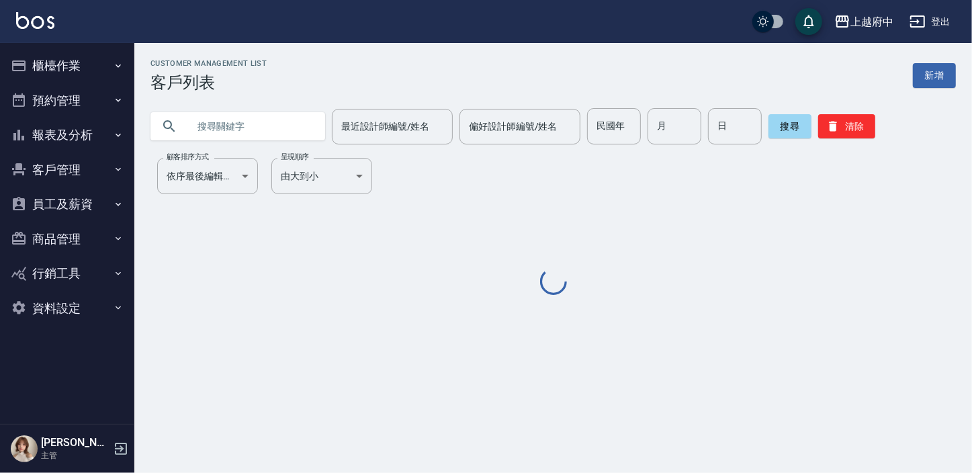
click at [82, 135] on button "報表及分析" at bounding box center [67, 135] width 124 height 35
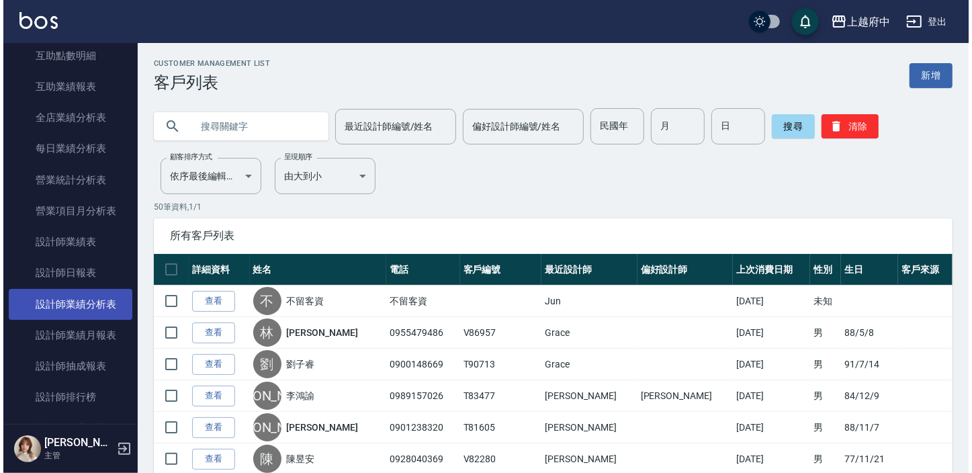
scroll to position [427, 0]
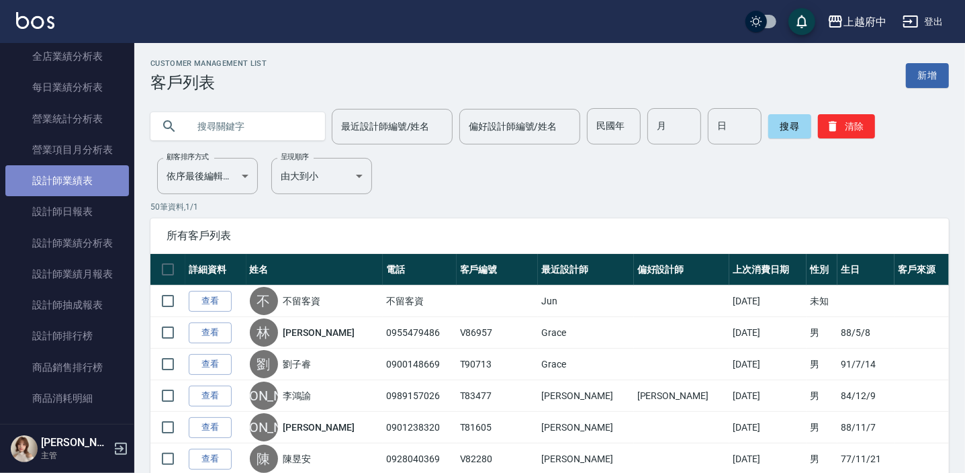
click at [93, 173] on link "設計師業績表" at bounding box center [67, 180] width 124 height 31
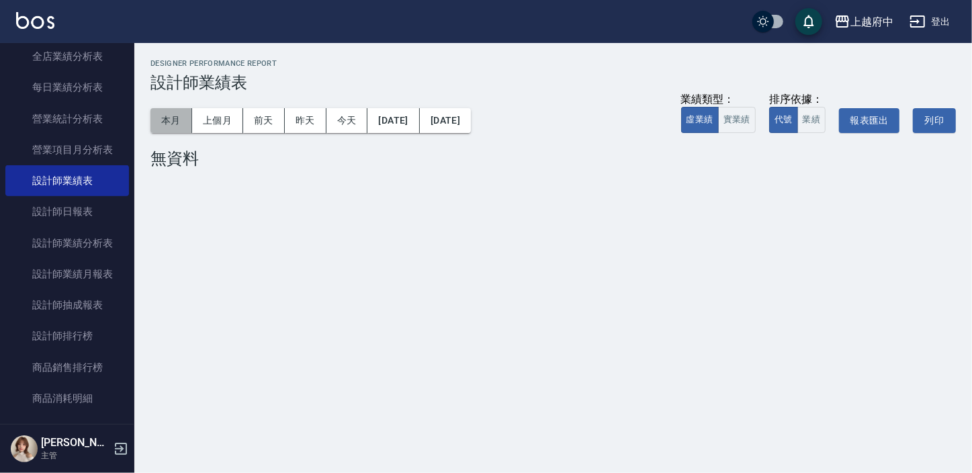
click at [175, 120] on button "本月" at bounding box center [171, 120] width 42 height 25
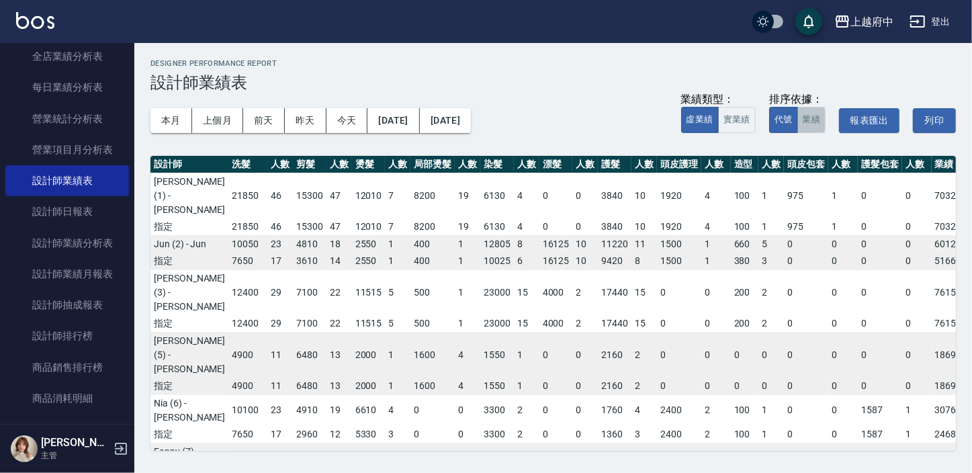
click at [821, 115] on button "業績" at bounding box center [811, 120] width 29 height 26
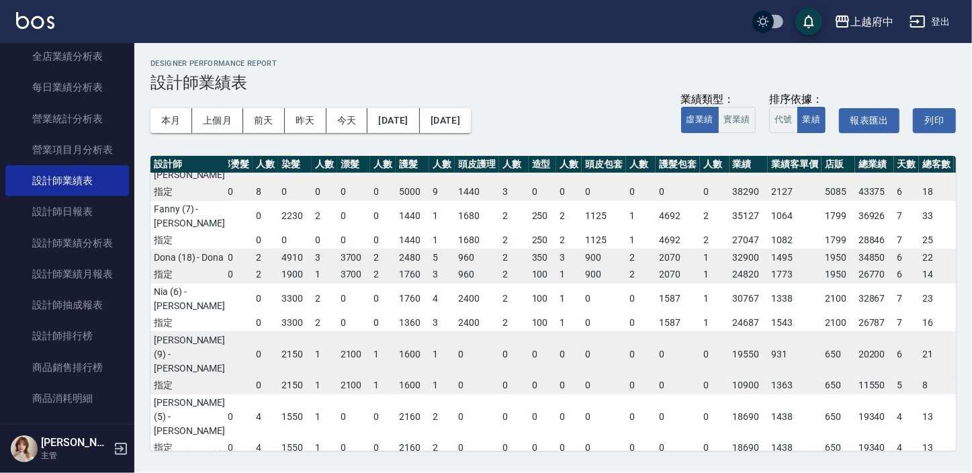
scroll to position [183, 202]
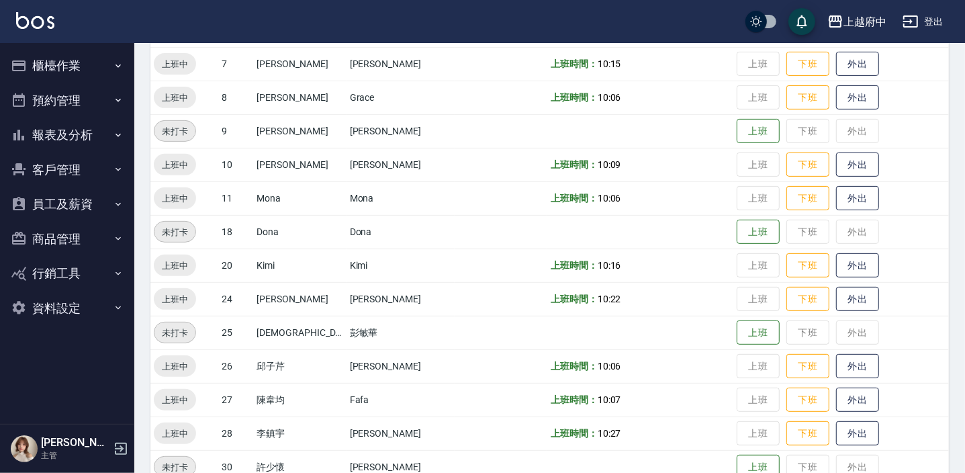
scroll to position [432, 0]
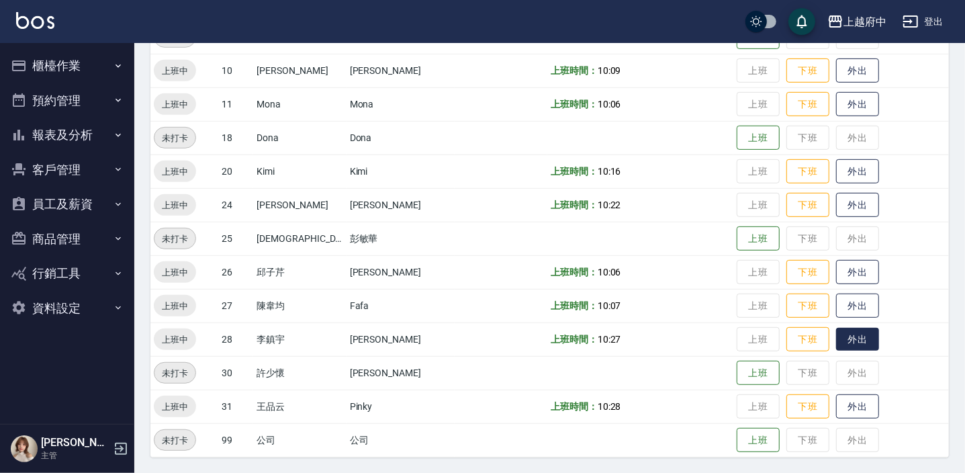
click at [843, 346] on button "外出" at bounding box center [857, 340] width 43 height 24
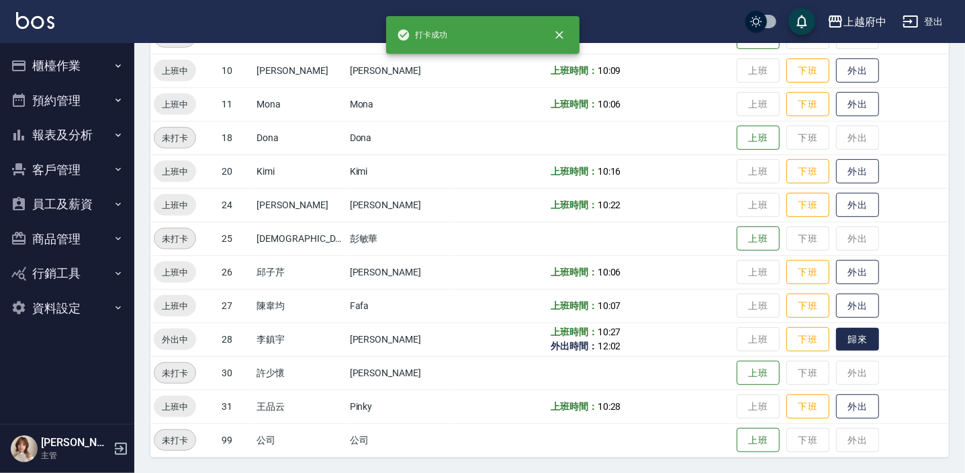
click at [843, 346] on button "歸來" at bounding box center [857, 340] width 43 height 24
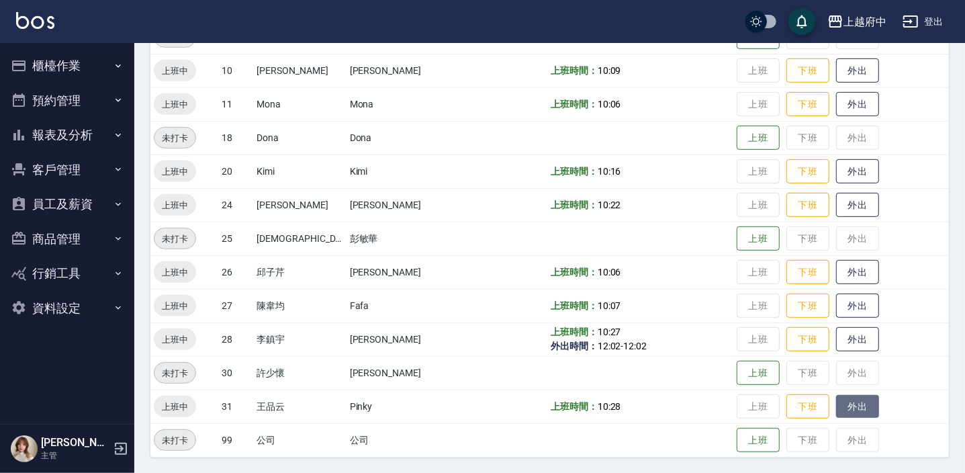
click at [836, 406] on button "外出" at bounding box center [857, 407] width 43 height 24
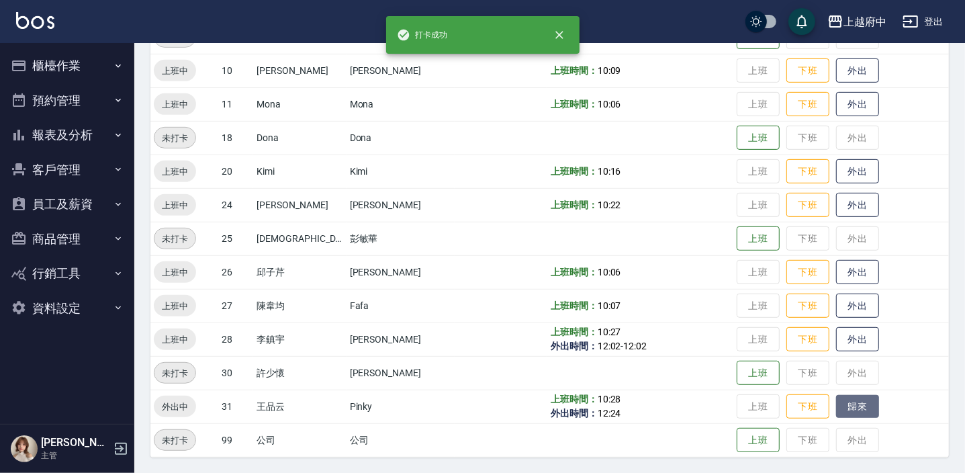
click at [836, 403] on button "歸來" at bounding box center [857, 407] width 43 height 24
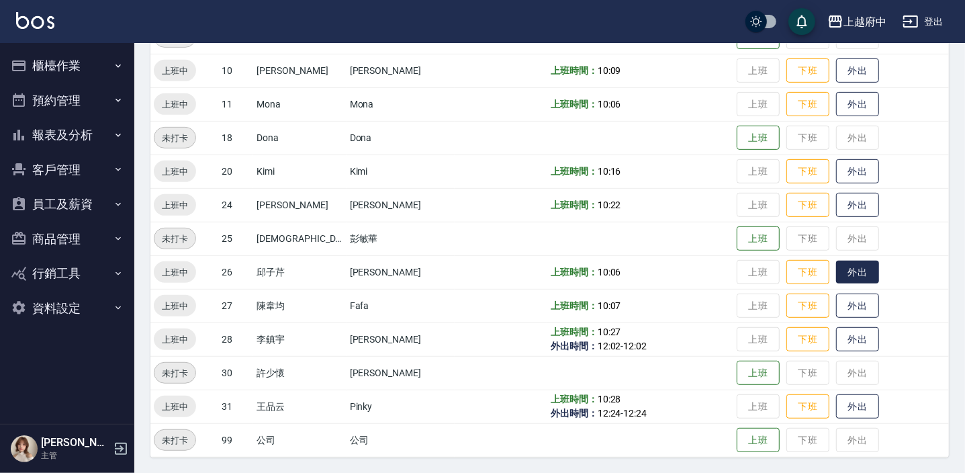
click at [844, 275] on button "外出" at bounding box center [857, 273] width 43 height 24
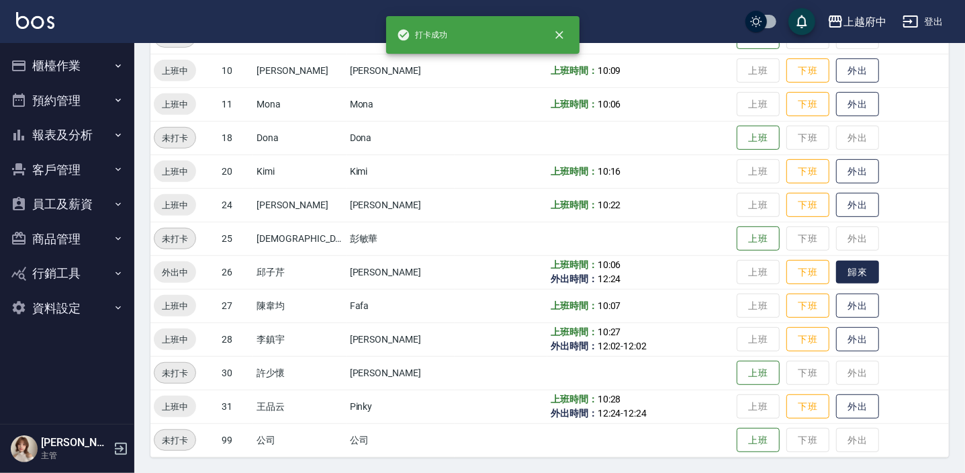
click at [848, 270] on button "歸來" at bounding box center [857, 273] width 43 height 24
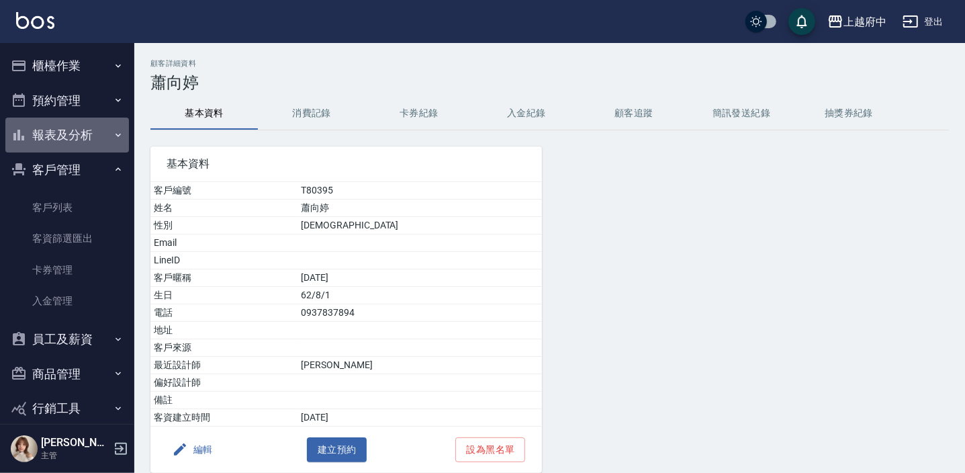
click at [72, 134] on button "報表及分析" at bounding box center [67, 135] width 124 height 35
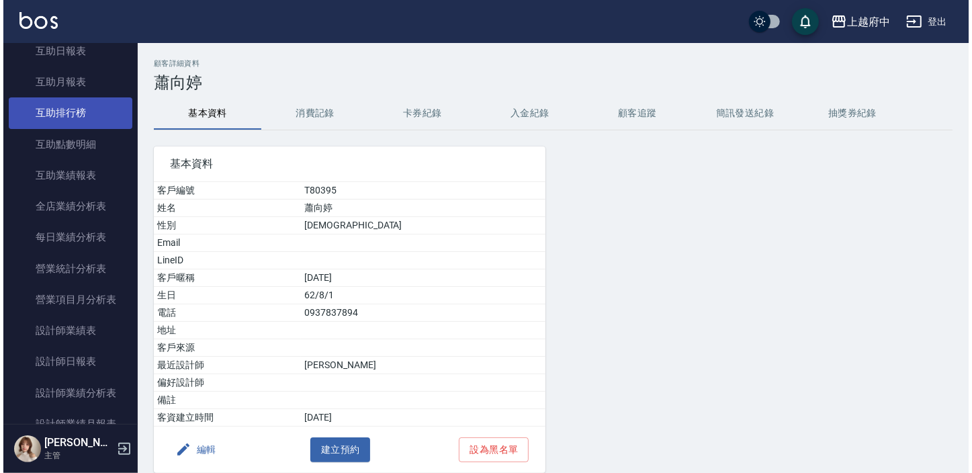
scroll to position [305, 0]
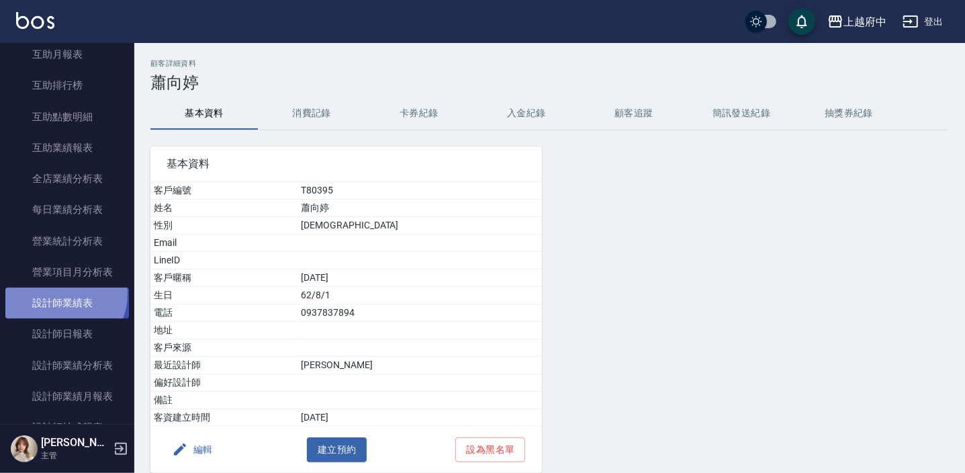
click at [57, 293] on link "設計師業績表" at bounding box center [67, 302] width 124 height 31
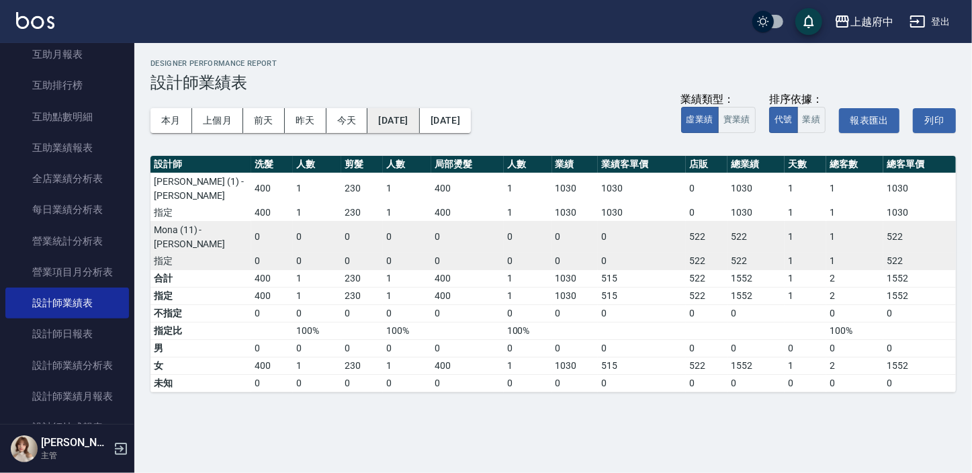
click at [418, 128] on button "[DATE]" at bounding box center [393, 120] width 52 height 25
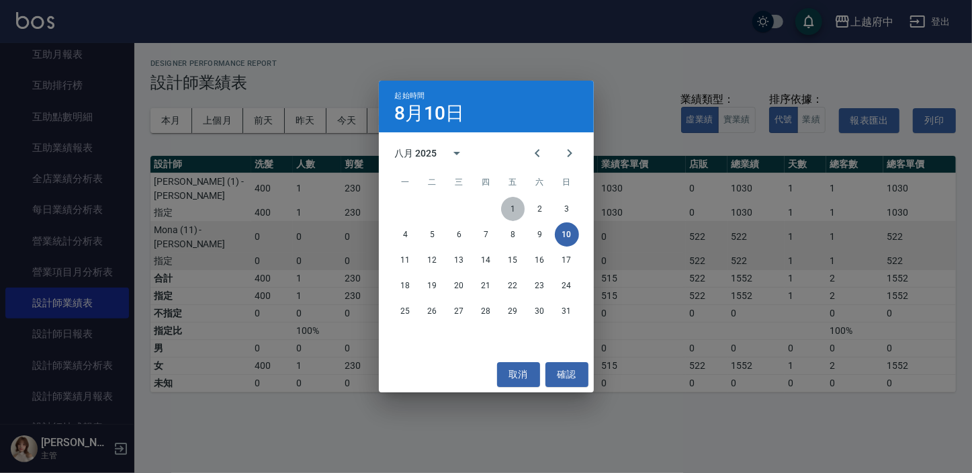
click at [506, 208] on button "1" at bounding box center [513, 209] width 24 height 24
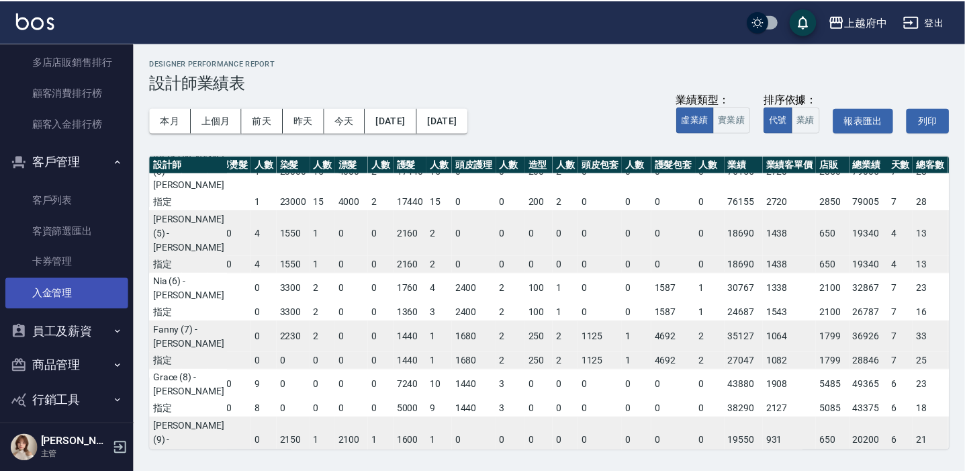
scroll to position [1337, 0]
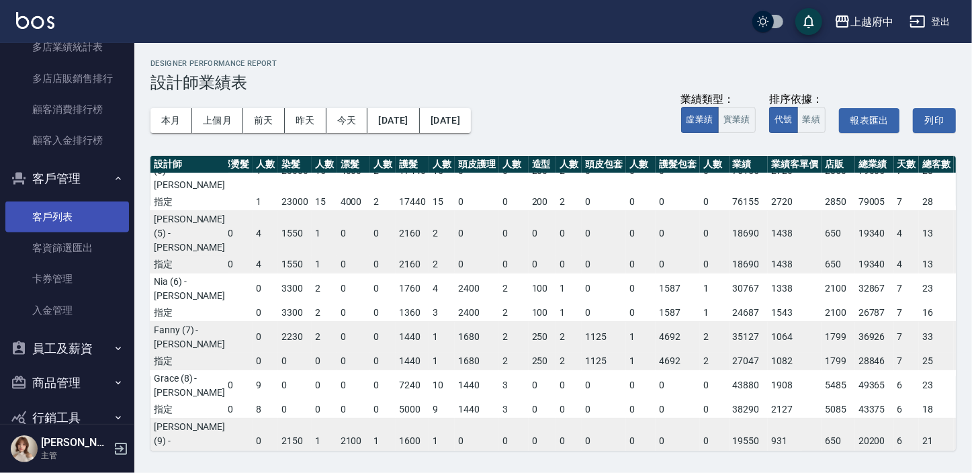
click at [81, 205] on link "客戶列表" at bounding box center [67, 216] width 124 height 31
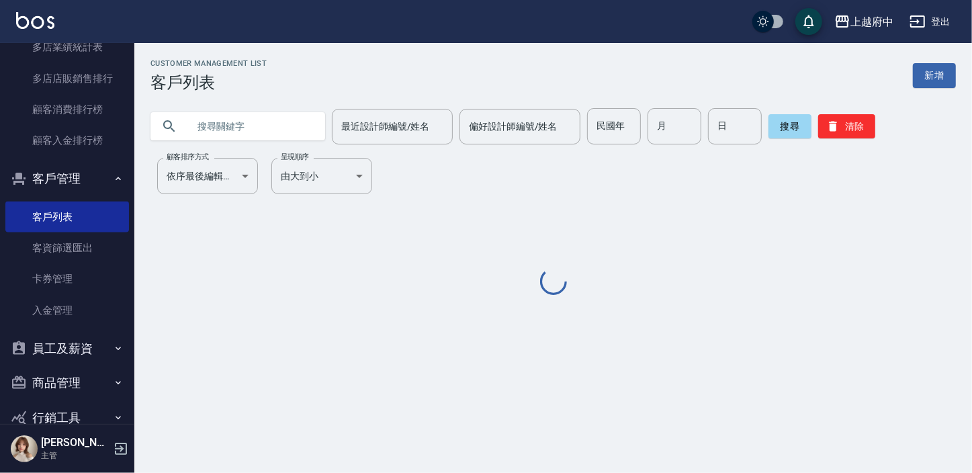
click at [263, 133] on input "text" at bounding box center [251, 126] width 126 height 36
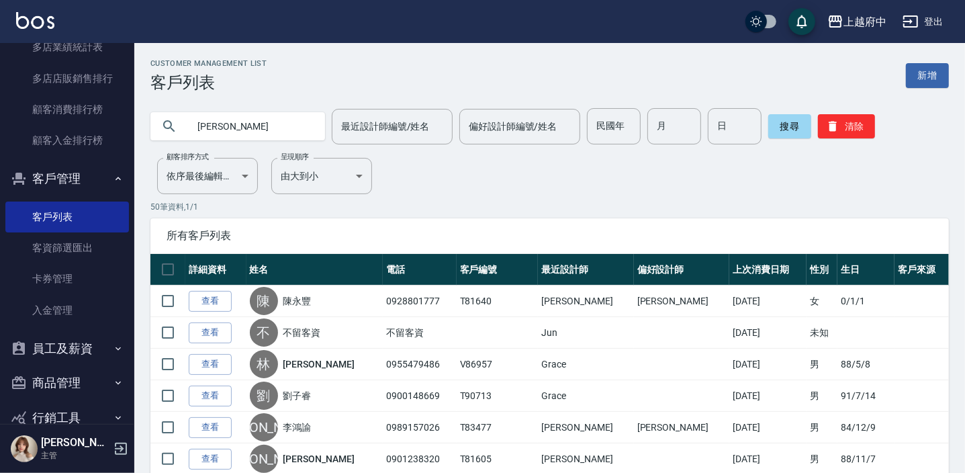
type input "蔡宜桂"
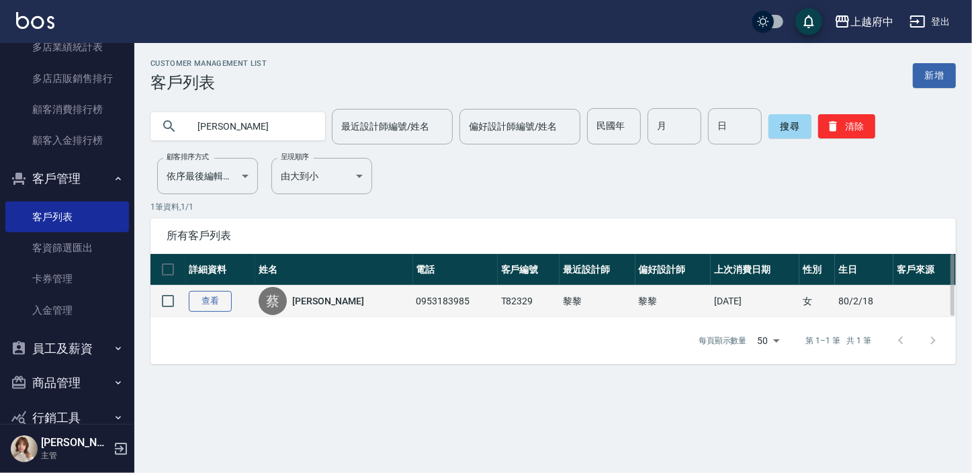
click at [214, 302] on link "查看" at bounding box center [210, 301] width 43 height 21
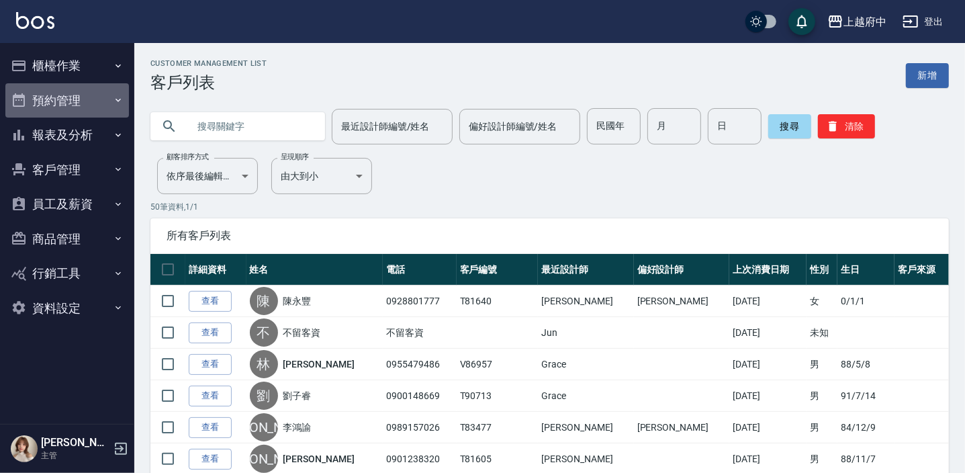
click at [47, 92] on button "預約管理" at bounding box center [67, 100] width 124 height 35
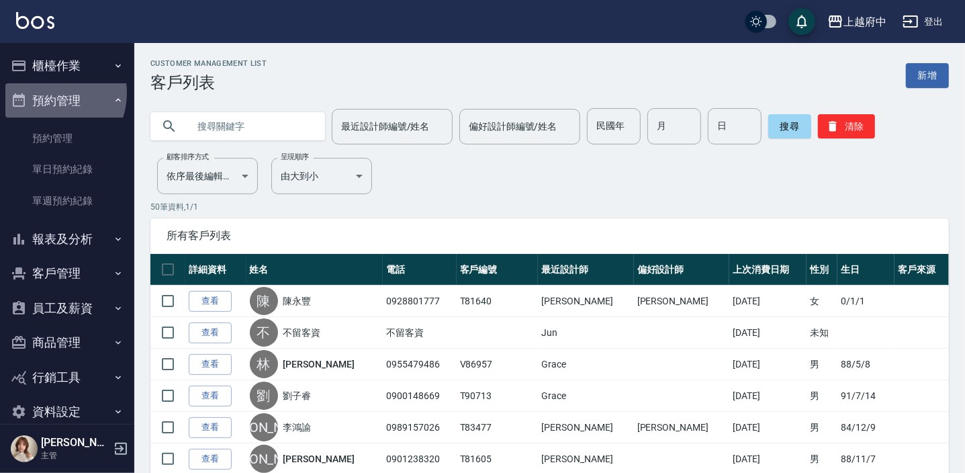
click at [49, 93] on button "預約管理" at bounding box center [67, 100] width 124 height 35
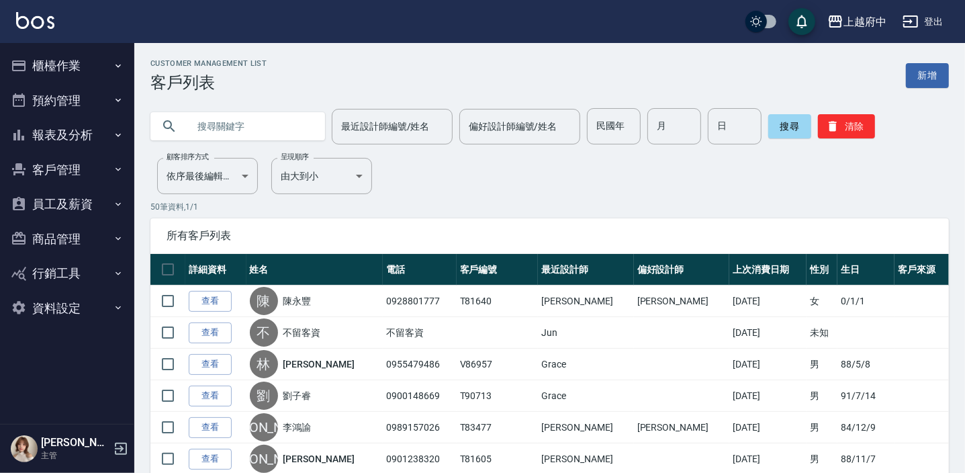
click at [79, 134] on button "報表及分析" at bounding box center [67, 135] width 124 height 35
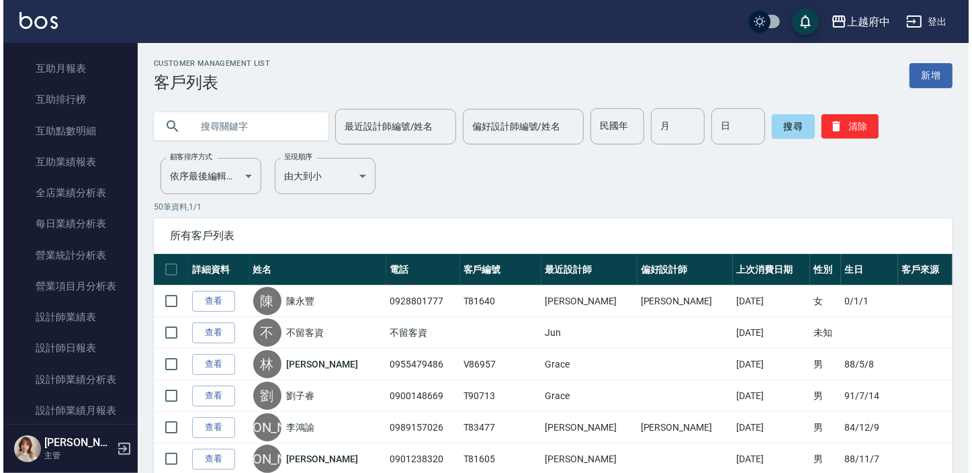
scroll to position [305, 0]
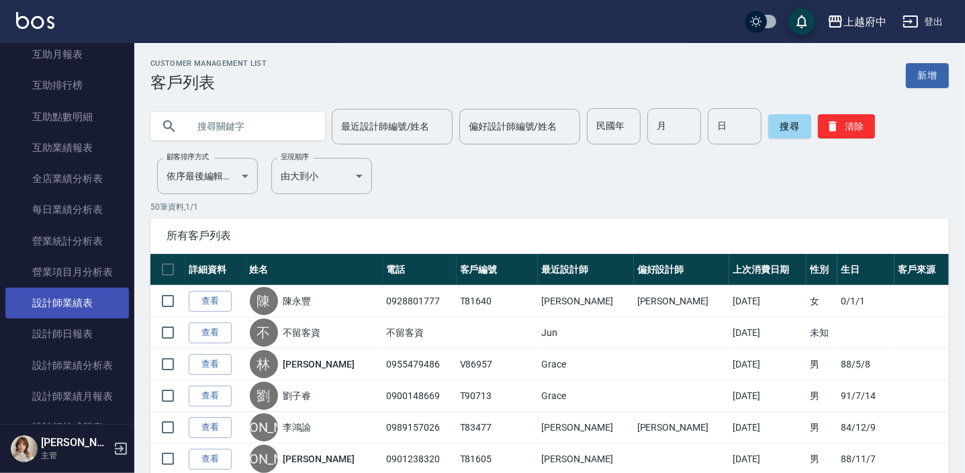
click at [62, 294] on link "設計師業績表" at bounding box center [67, 302] width 124 height 31
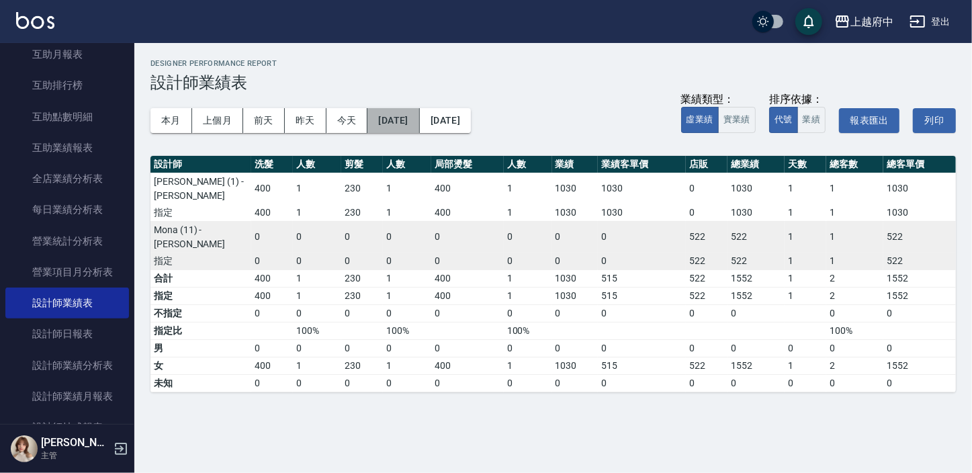
click at [412, 123] on button "[DATE]" at bounding box center [393, 120] width 52 height 25
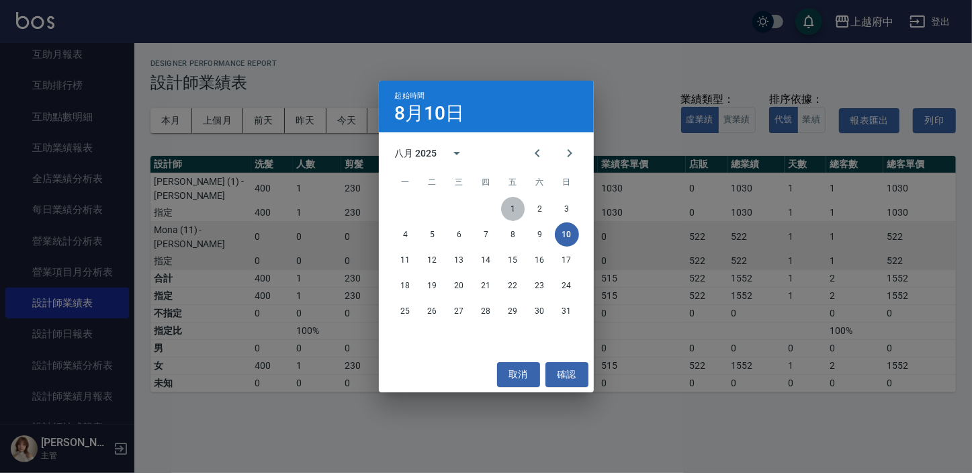
click at [514, 215] on button "1" at bounding box center [513, 209] width 24 height 24
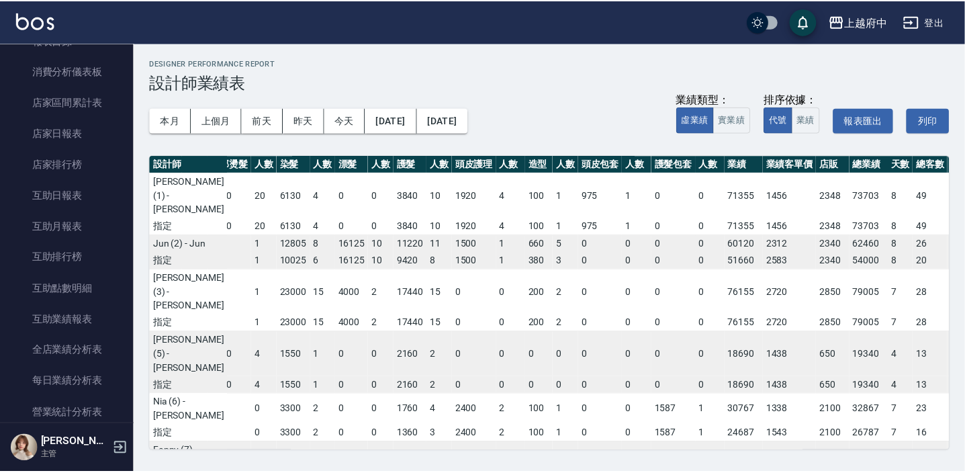
scroll to position [122, 0]
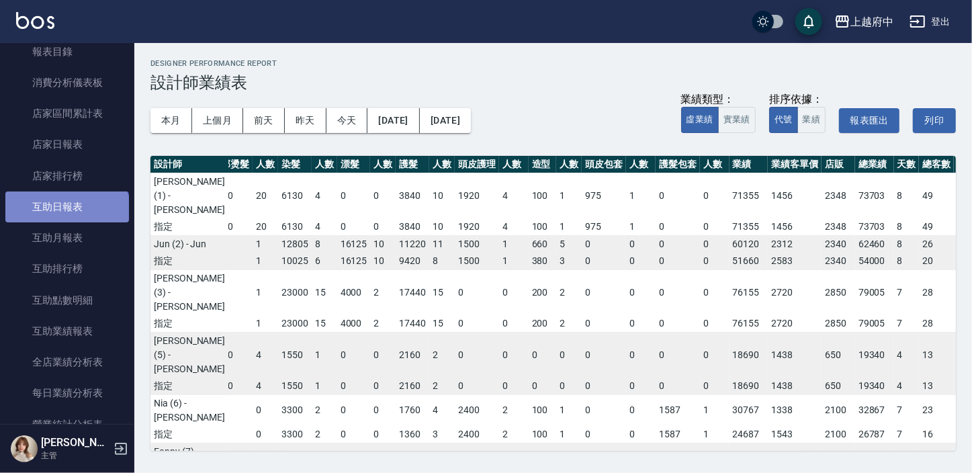
click at [66, 214] on link "互助日報表" at bounding box center [67, 206] width 124 height 31
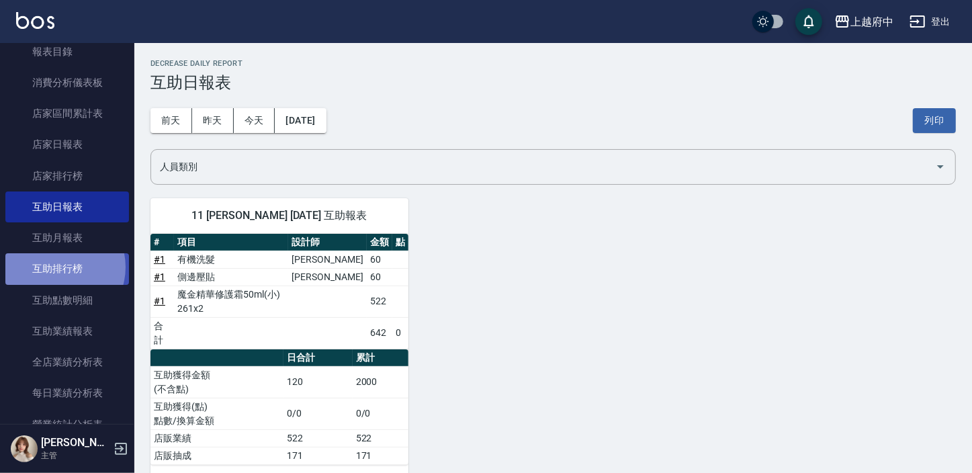
click at [56, 266] on link "互助排行榜" at bounding box center [67, 268] width 124 height 31
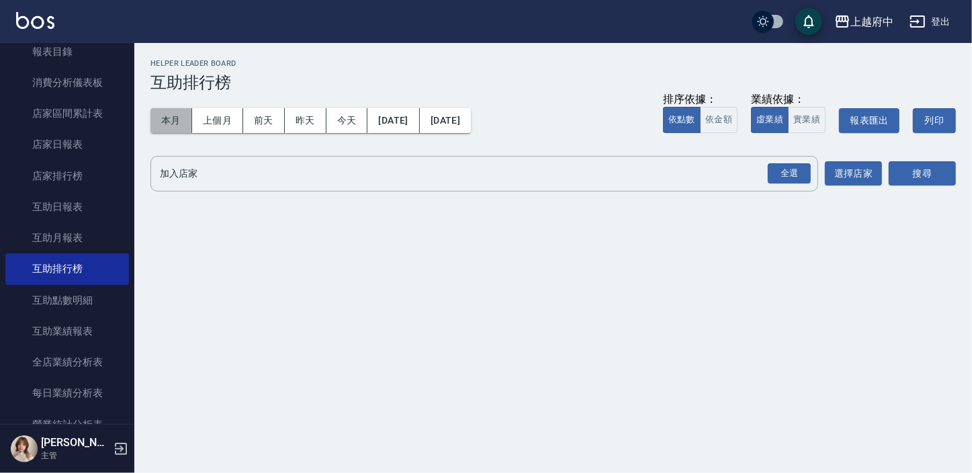
click at [171, 114] on button "本月" at bounding box center [171, 120] width 42 height 25
click at [163, 116] on button "本月" at bounding box center [171, 120] width 42 height 25
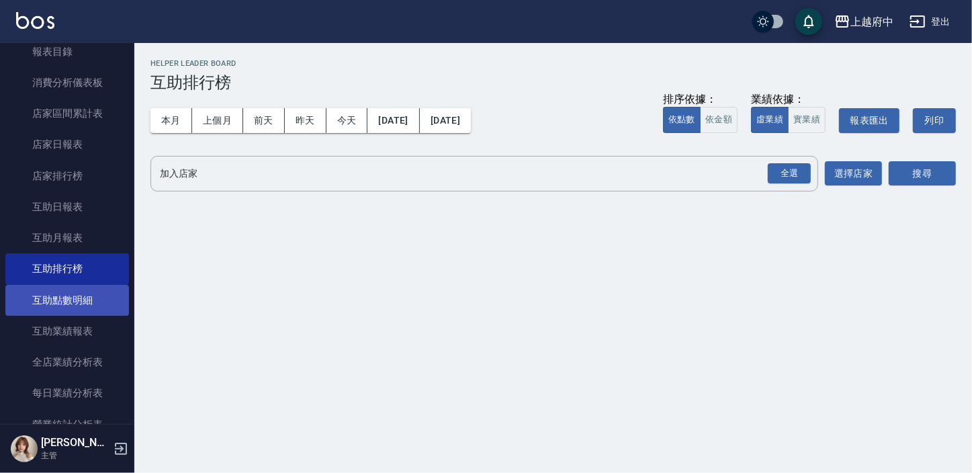
click at [63, 298] on link "互助點數明細" at bounding box center [67, 300] width 124 height 31
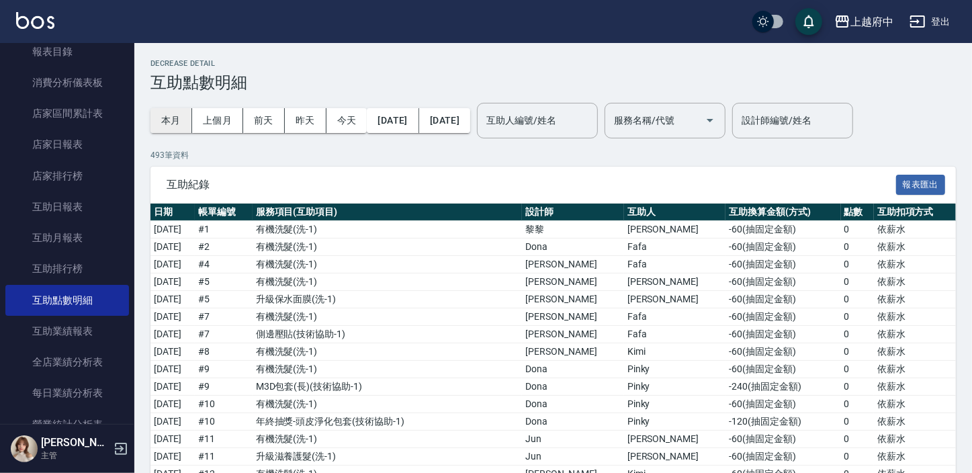
click at [165, 111] on button "本月" at bounding box center [171, 120] width 42 height 25
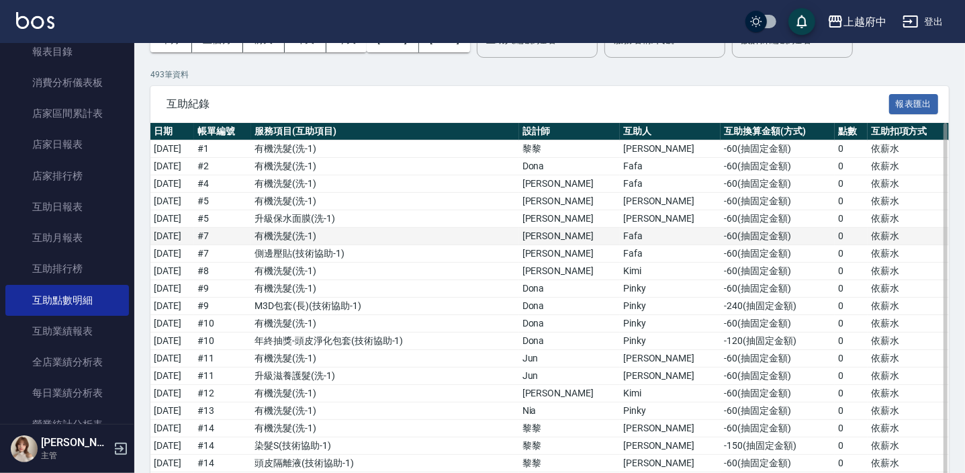
scroll to position [60, 0]
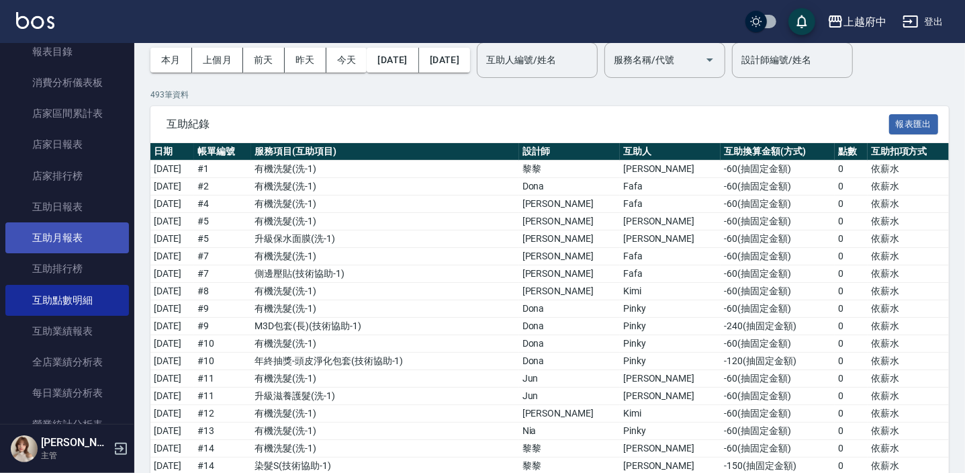
click at [102, 237] on link "互助月報表" at bounding box center [67, 237] width 124 height 31
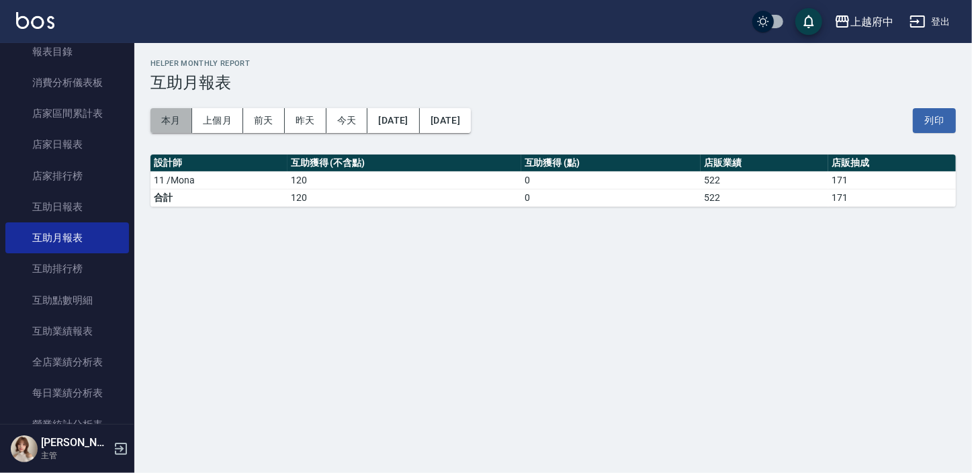
click at [175, 108] on button "本月" at bounding box center [171, 120] width 42 height 25
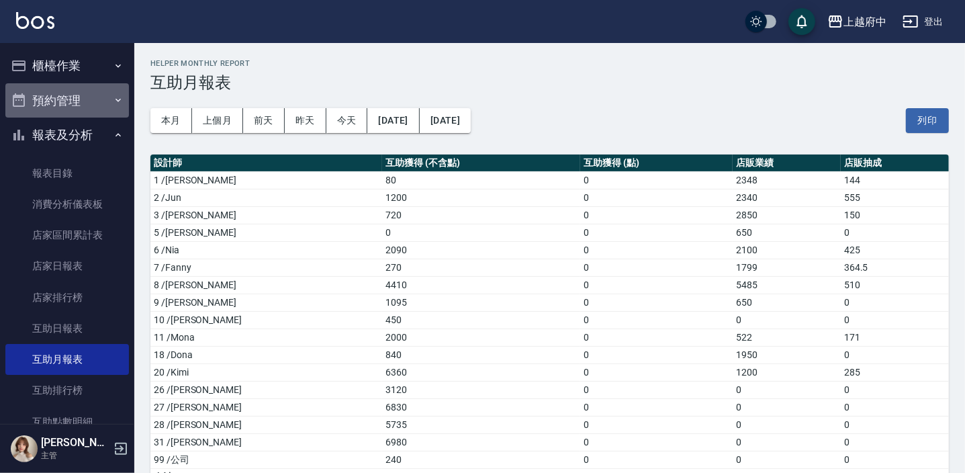
click at [96, 99] on button "預約管理" at bounding box center [67, 100] width 124 height 35
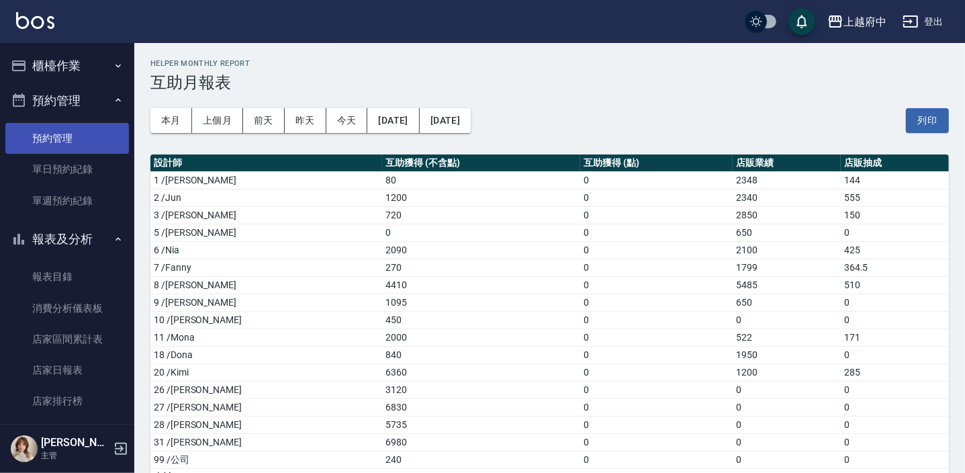
click at [66, 141] on link "預約管理" at bounding box center [67, 138] width 124 height 31
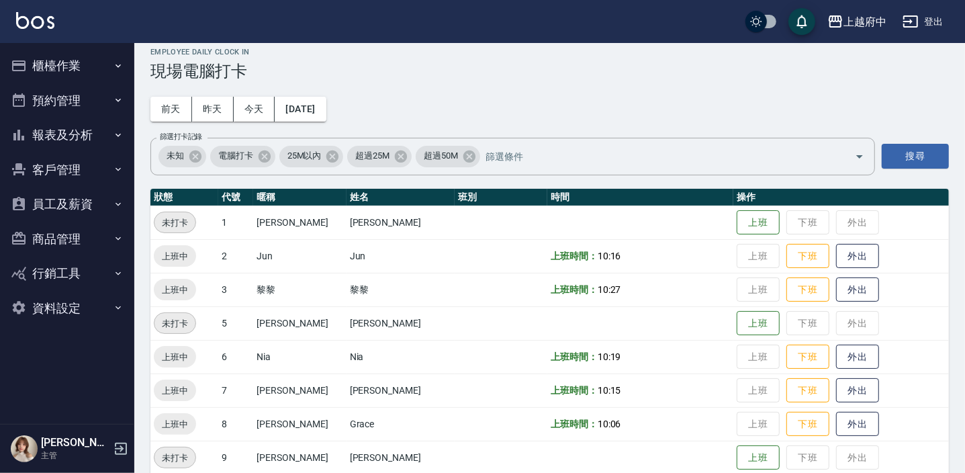
scroll to position [5, 0]
